Goal: Task Accomplishment & Management: Use online tool/utility

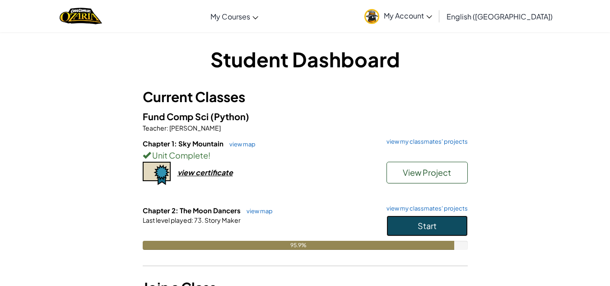
click at [417, 224] on button "Start" at bounding box center [427, 225] width 81 height 21
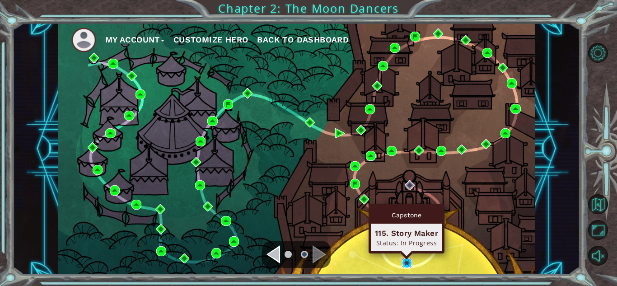
click at [404, 258] on img at bounding box center [407, 263] width 10 height 10
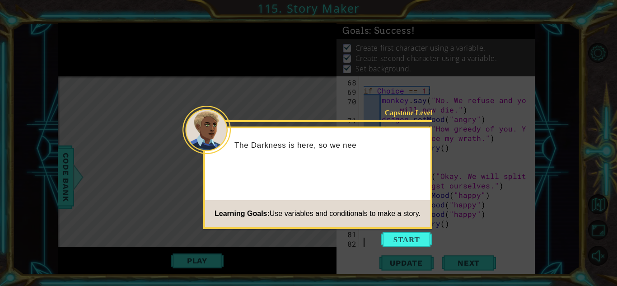
scroll to position [863, 0]
click at [396, 238] on button "Start" at bounding box center [406, 239] width 51 height 14
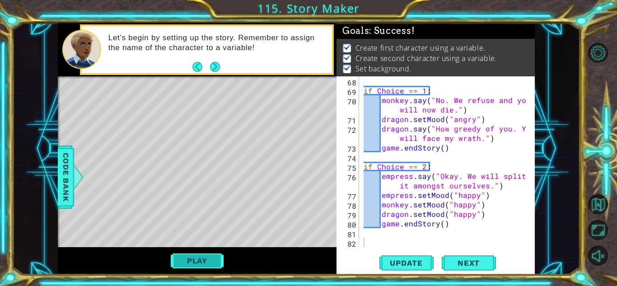
click at [209, 262] on button "Play" at bounding box center [197, 260] width 53 height 17
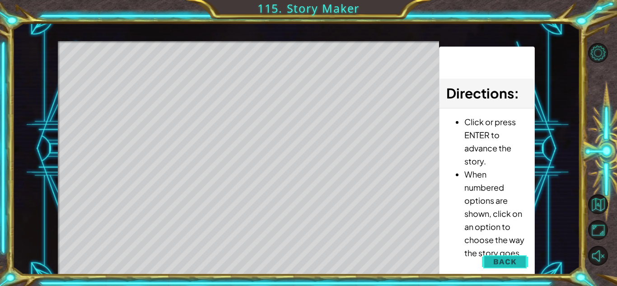
click at [486, 264] on button "Back" at bounding box center [505, 261] width 46 height 18
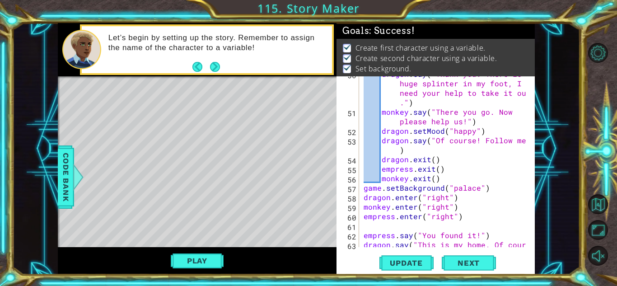
scroll to position [605, 0]
click at [434, 219] on div "dragon . say ( "Thank you. There is a huge splinter in my foot, I need your hel…" at bounding box center [446, 183] width 168 height 228
type textarea "empress.enter("left")"
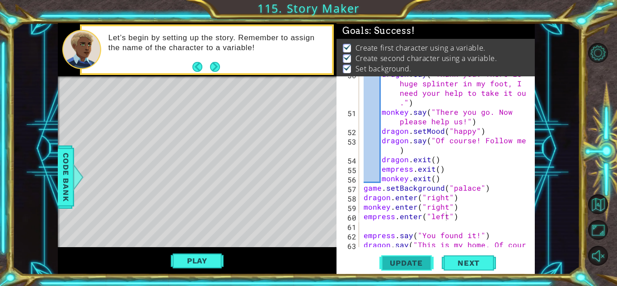
click at [412, 261] on span "Update" at bounding box center [406, 262] width 51 height 9
click at [207, 259] on button "Play" at bounding box center [197, 260] width 53 height 17
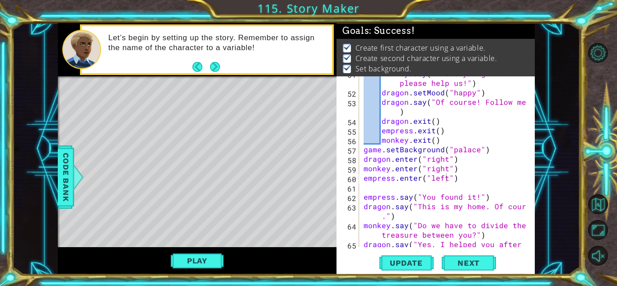
scroll to position [645, 0]
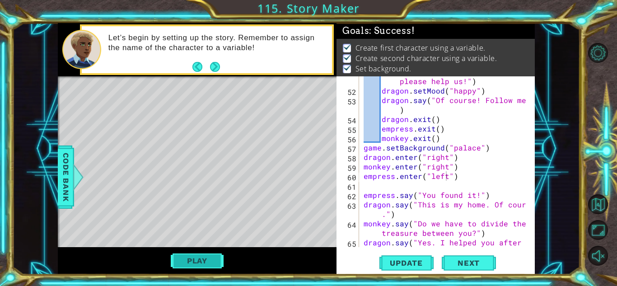
click at [221, 265] on button "Play" at bounding box center [197, 260] width 53 height 17
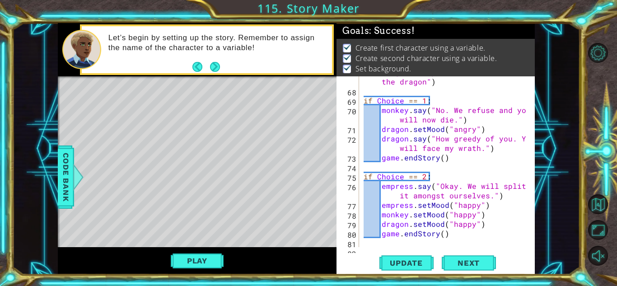
scroll to position [863, 0]
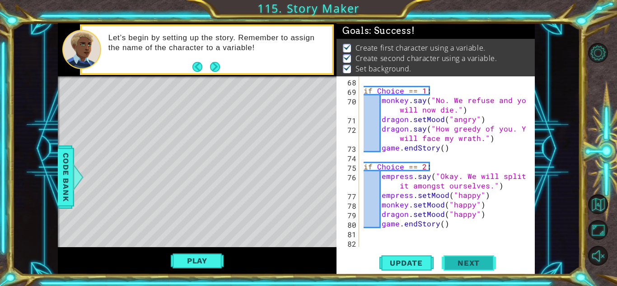
click at [465, 258] on button "Next" at bounding box center [469, 263] width 54 height 20
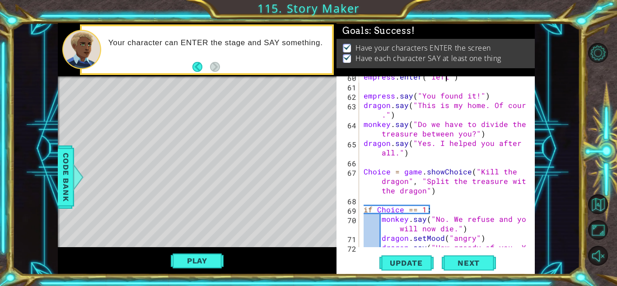
scroll to position [3, 0]
click at [464, 262] on span "Next" at bounding box center [468, 262] width 40 height 9
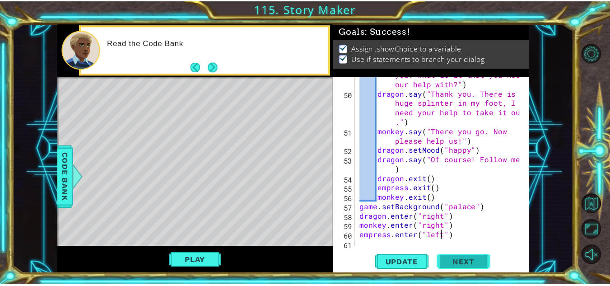
scroll to position [585, 0]
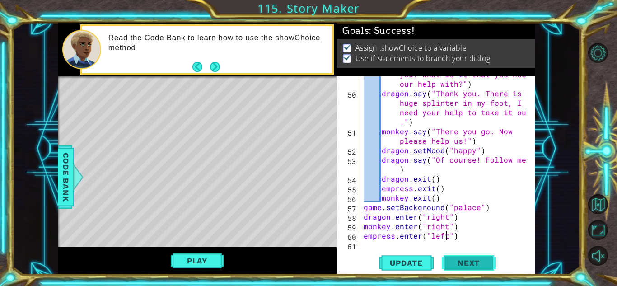
click at [454, 262] on span "Next" at bounding box center [468, 262] width 40 height 9
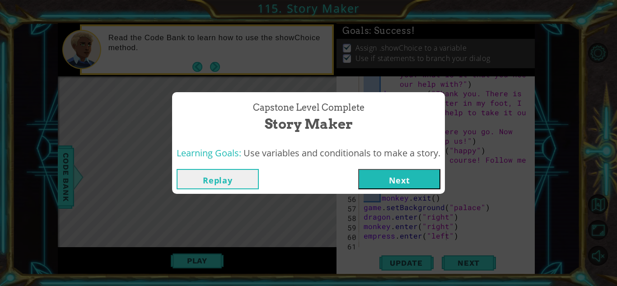
click at [422, 183] on button "Next" at bounding box center [399, 179] width 82 height 20
click at [411, 183] on body "1 ההההההההההההההההההההההההההההההההההההההההההההההההההההההההההההההההההההההההההההה…" at bounding box center [308, 143] width 617 height 286
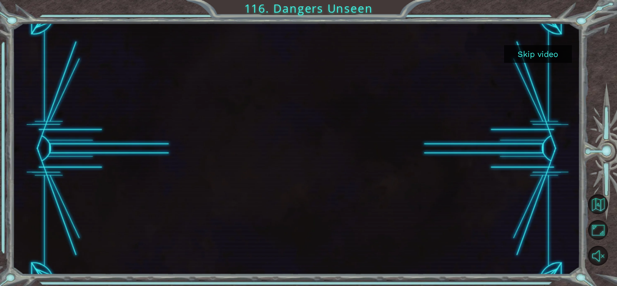
click at [526, 58] on button "Skip video" at bounding box center [538, 54] width 68 height 18
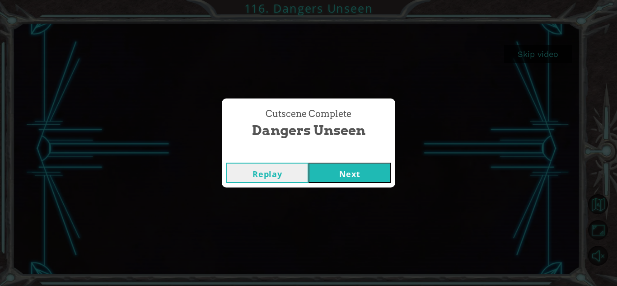
click at [358, 168] on button "Next" at bounding box center [349, 173] width 82 height 20
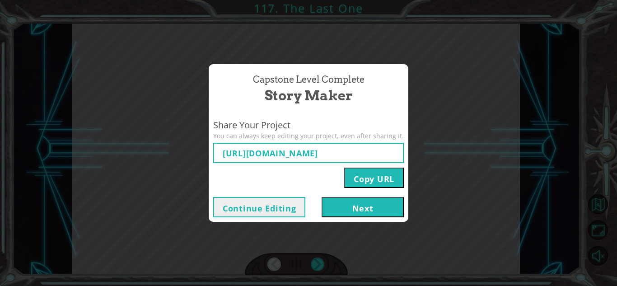
type input "[URL][DOMAIN_NAME]"
click at [365, 211] on button "Next" at bounding box center [362, 207] width 82 height 20
